Goal: Task Accomplishment & Management: Use online tool/utility

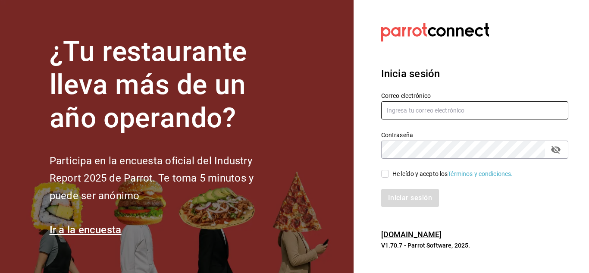
type input "restauranteladuena@hotmail.com"
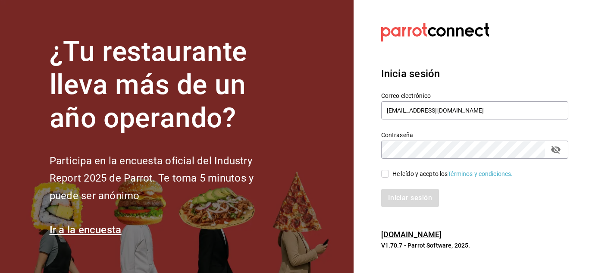
click at [385, 171] on input "He leído y acepto los Términos y condiciones." at bounding box center [385, 174] width 8 height 8
checkbox input "true"
click at [407, 195] on button "Iniciar sesión" at bounding box center [410, 198] width 59 height 18
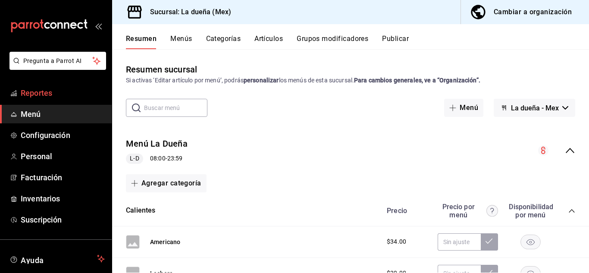
click at [64, 94] on span "Reportes" at bounding box center [63, 93] width 84 height 12
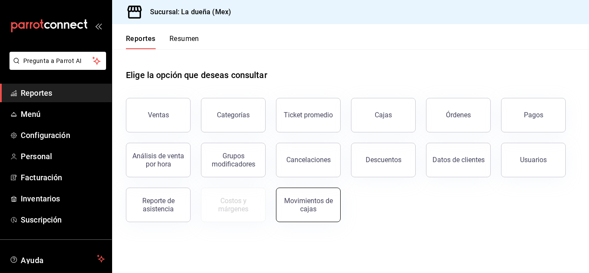
click at [297, 191] on button "Movimientos de cajas" at bounding box center [308, 205] width 65 height 35
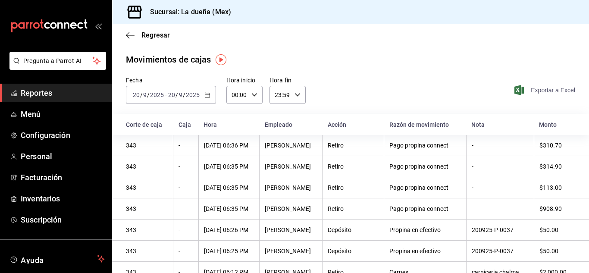
click at [540, 88] on span "Exportar a Excel" at bounding box center [545, 90] width 59 height 10
